Goal: Task Accomplishment & Management: Use online tool/utility

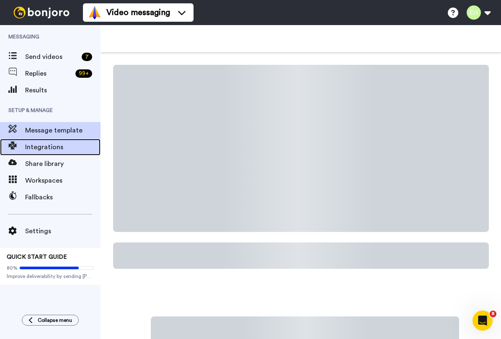
click at [50, 153] on div "Integrations" at bounding box center [50, 147] width 100 height 17
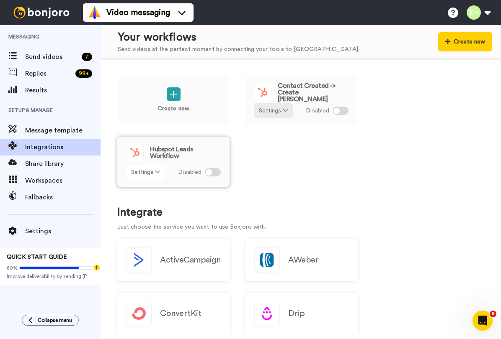
click at [157, 171] on icon at bounding box center [157, 172] width 5 height 6
click at [236, 158] on div "Create new Contact Created -> Create Bonjoro Settings Disabled Hubspot Leads Wo…" at bounding box center [300, 136] width 367 height 123
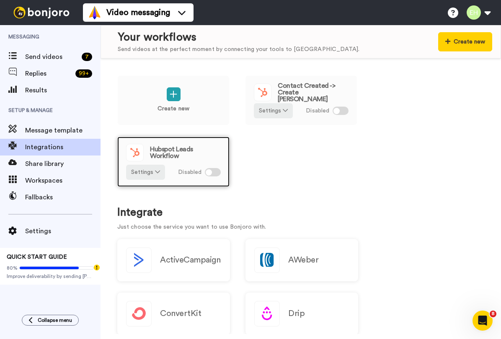
click at [161, 150] on span "Hubspot Leads Workflow" at bounding box center [185, 152] width 71 height 13
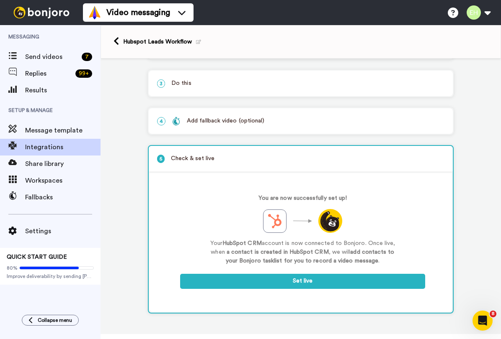
scroll to position [77, 0]
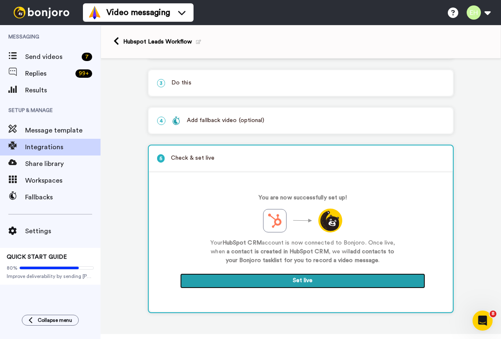
click at [313, 282] on button "Set live" at bounding box center [302, 281] width 245 height 15
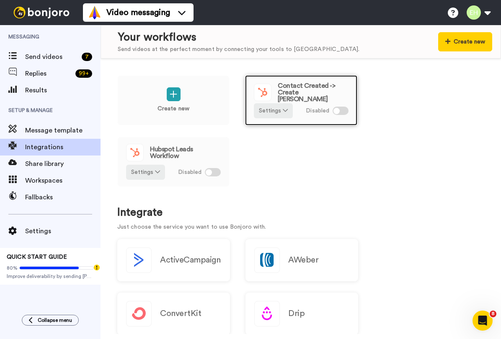
click at [321, 89] on span "Contact Created -> Create [PERSON_NAME]" at bounding box center [312, 92] width 71 height 20
